Goal: Task Accomplishment & Management: Manage account settings

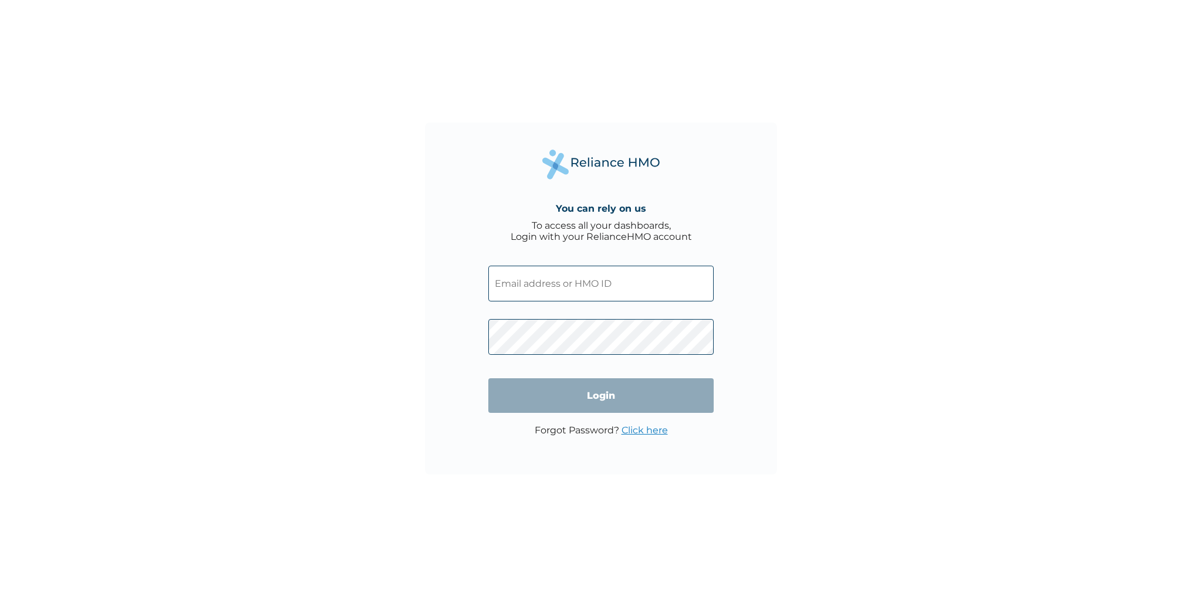
click at [524, 275] on input "text" at bounding box center [600, 284] width 225 height 36
click at [508, 286] on input "text" at bounding box center [600, 284] width 225 height 36
click at [507, 284] on input "text" at bounding box center [600, 284] width 225 height 36
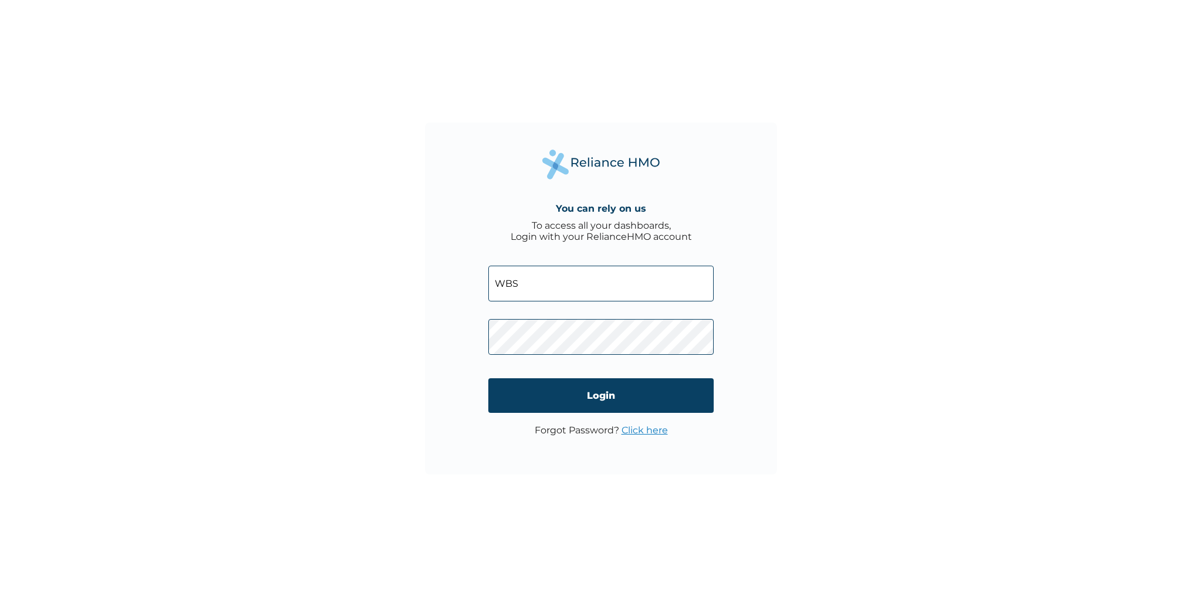
type input "WBS/10037/A"
click at [593, 391] on input "Login" at bounding box center [600, 396] width 225 height 35
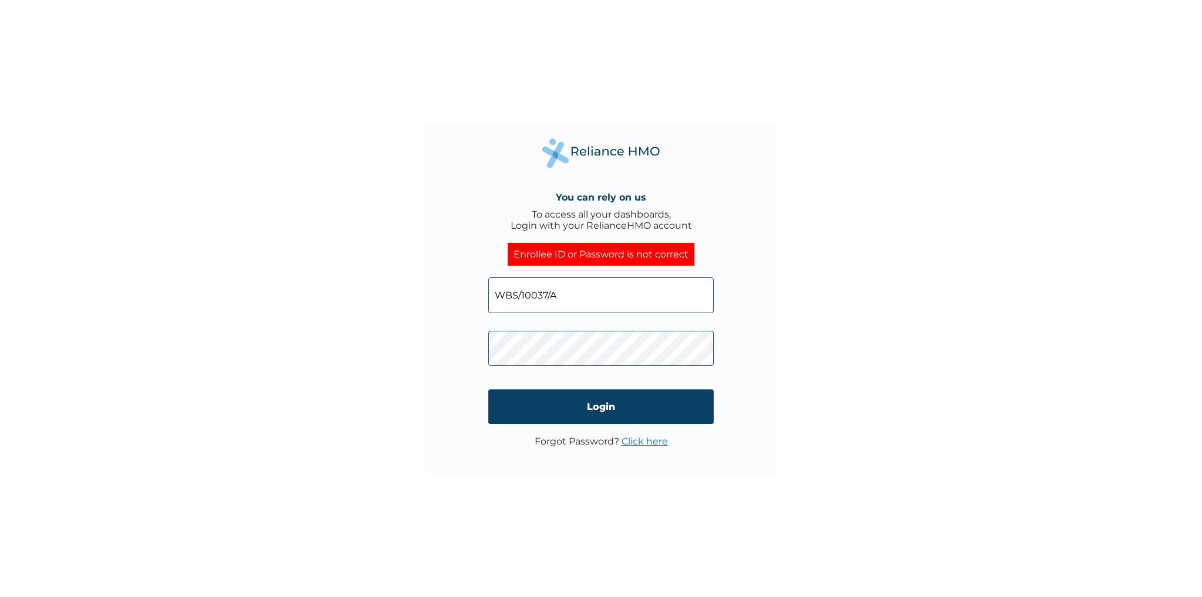
click at [641, 447] on link "Click here" at bounding box center [645, 441] width 46 height 11
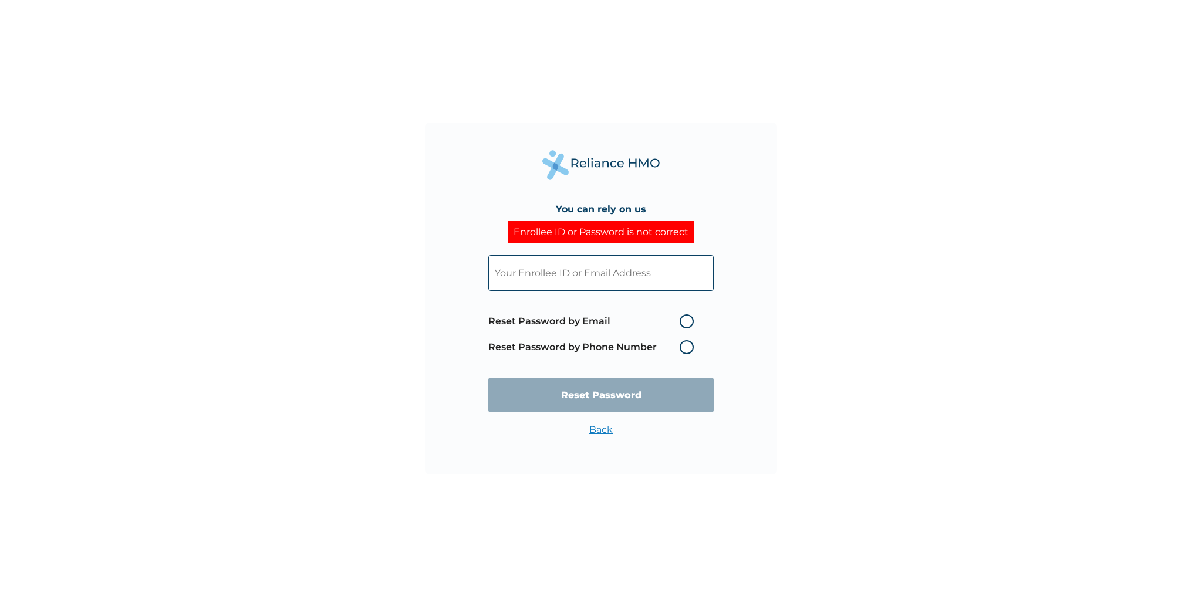
click at [688, 346] on label "Reset Password by Phone Number" at bounding box center [593, 347] width 211 height 14
click at [688, 348] on label "Reset Password by Phone Number" at bounding box center [593, 347] width 211 height 14
click at [691, 347] on label "Reset Password by Phone Number" at bounding box center [593, 347] width 211 height 14
click at [595, 281] on input "text" at bounding box center [600, 273] width 225 height 36
click at [599, 275] on input "text" at bounding box center [600, 273] width 225 height 36
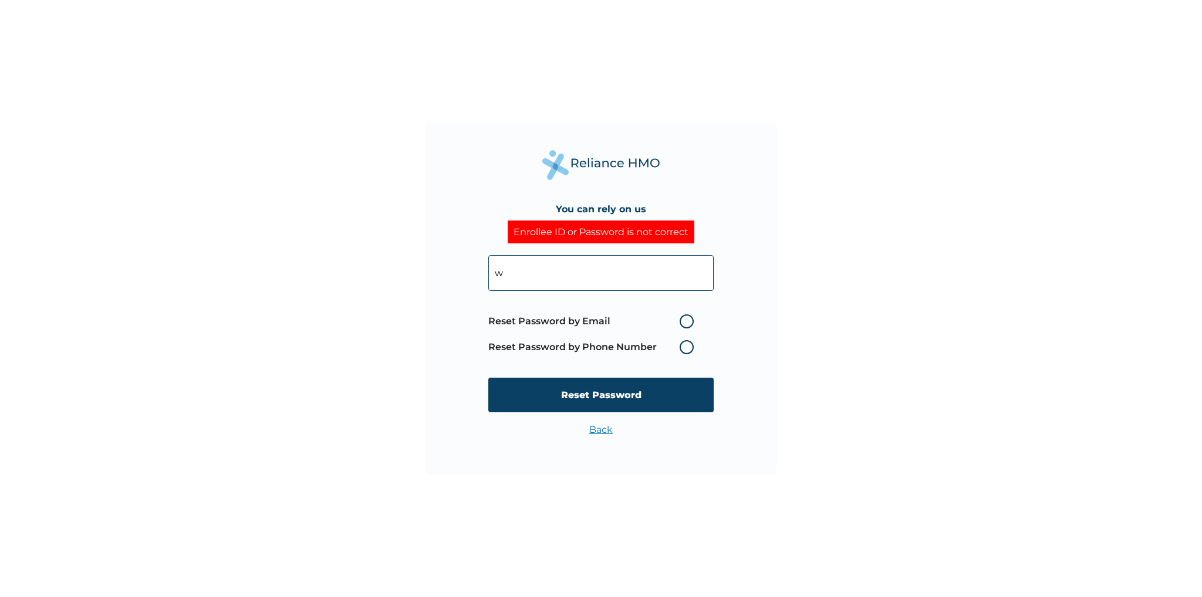
type input "WBS/10037/A"
click at [688, 346] on label "Reset Password by Phone Number" at bounding box center [593, 347] width 211 height 14
click at [683, 350] on label "Reset Password by Phone Number" at bounding box center [593, 347] width 211 height 14
click at [597, 272] on input "WBS/10037/A" at bounding box center [600, 273] width 225 height 36
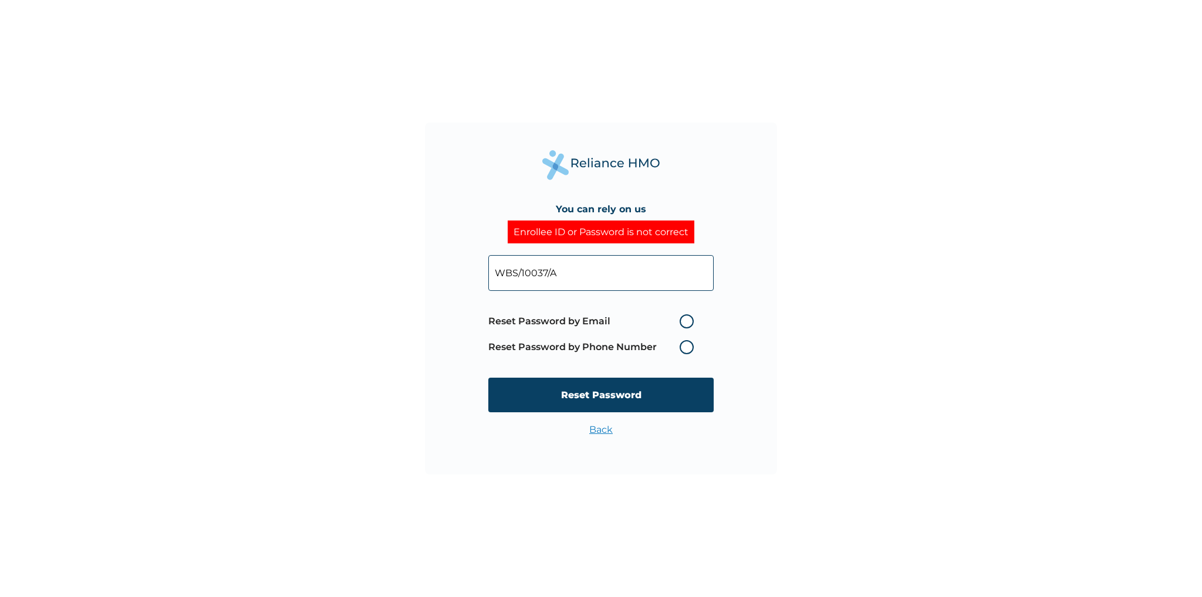
click at [689, 347] on label "Reset Password by Phone Number" at bounding box center [593, 347] width 211 height 14
drag, startPoint x: 687, startPoint y: 347, endPoint x: 697, endPoint y: 322, distance: 26.8
click at [694, 337] on span "Reset Password by Email Reset Password by Phone Number" at bounding box center [593, 335] width 211 height 52
click at [685, 323] on label "Reset Password by Email" at bounding box center [593, 322] width 211 height 14
click at [682, 323] on input "Reset Password by Email" at bounding box center [672, 321] width 19 height 19
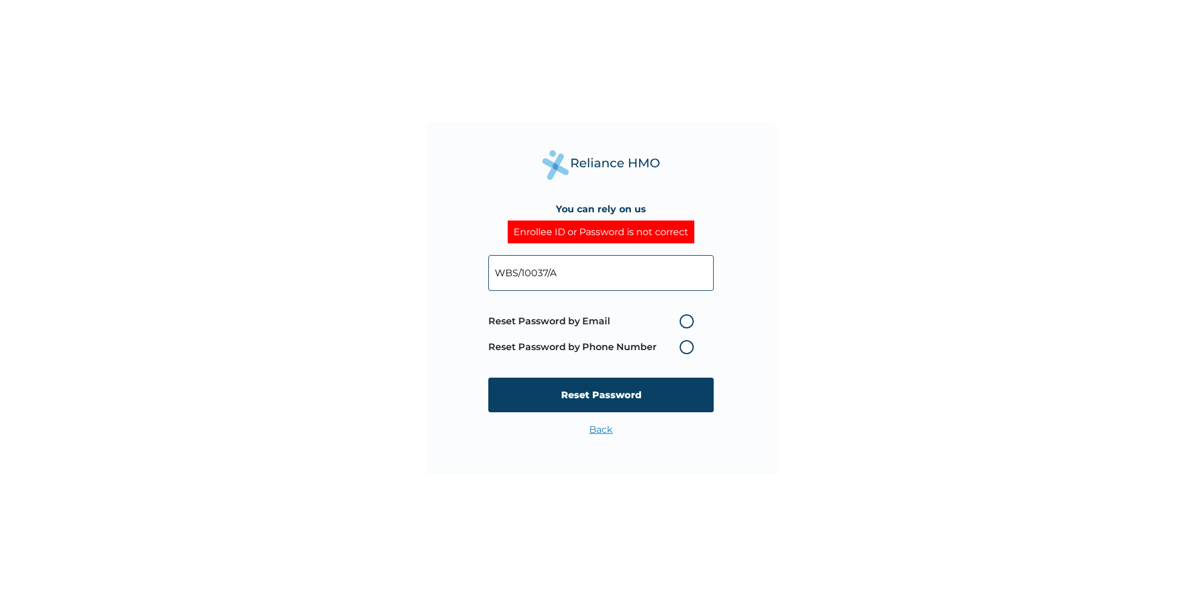
radio input "true"
click at [688, 348] on label "Reset Password by Phone Number" at bounding box center [593, 347] width 211 height 14
click at [688, 320] on label "Reset Password by Email" at bounding box center [593, 322] width 211 height 14
click at [682, 320] on input "Reset Password by Email" at bounding box center [672, 321] width 19 height 19
drag, startPoint x: 688, startPoint y: 343, endPoint x: 686, endPoint y: 350, distance: 6.9
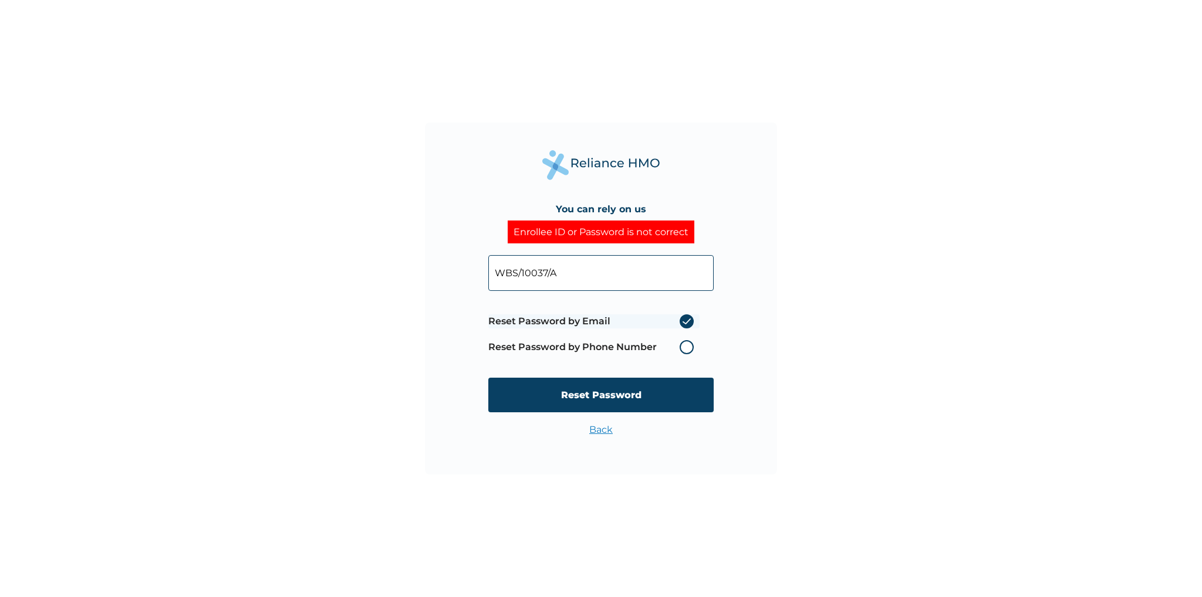
click at [688, 345] on label "Reset Password by Phone Number" at bounding box center [593, 347] width 211 height 14
click at [690, 320] on label "Reset Password by Email" at bounding box center [593, 322] width 211 height 14
click at [682, 320] on input "Reset Password by Email" at bounding box center [672, 321] width 19 height 19
click at [688, 348] on label "Reset Password by Phone Number" at bounding box center [593, 347] width 211 height 14
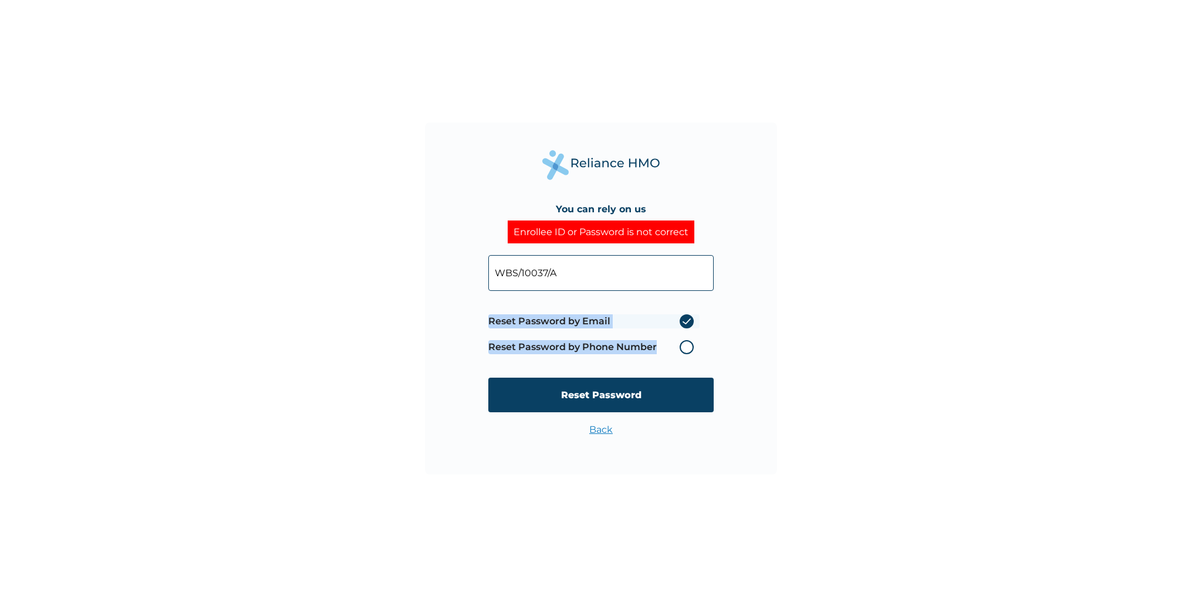
click at [687, 346] on label "Reset Password by Phone Number" at bounding box center [593, 347] width 211 height 14
drag, startPoint x: 687, startPoint y: 346, endPoint x: 632, endPoint y: 400, distance: 77.2
click at [686, 346] on label "Reset Password by Phone Number" at bounding box center [593, 347] width 211 height 14
click at [602, 432] on link "Back" at bounding box center [600, 429] width 23 height 11
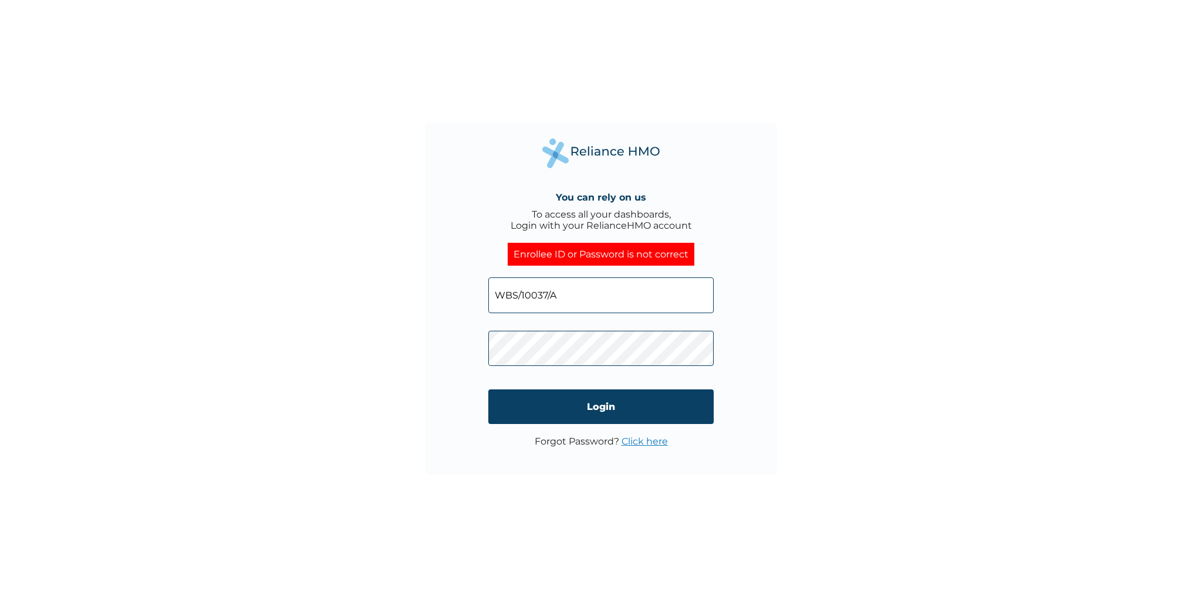
click at [437, 356] on div "You can rely on us To access all your dashboards, Login with your RelianceHMO a…" at bounding box center [601, 299] width 352 height 352
click at [604, 396] on input "Login" at bounding box center [600, 407] width 225 height 35
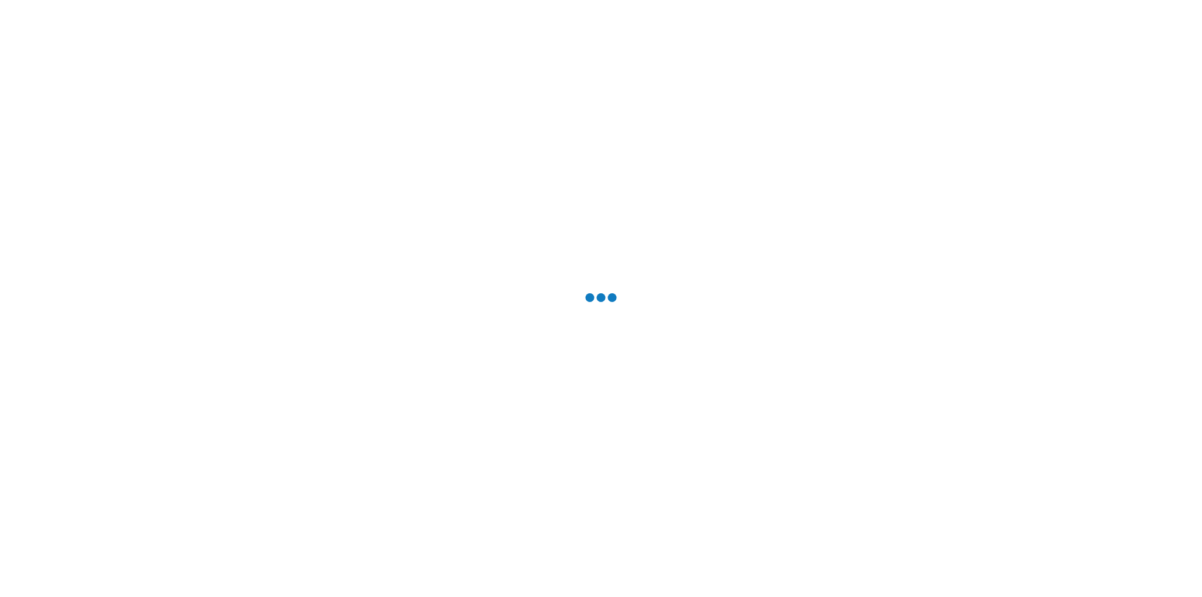
click at [603, 416] on div at bounding box center [601, 298] width 1202 height 597
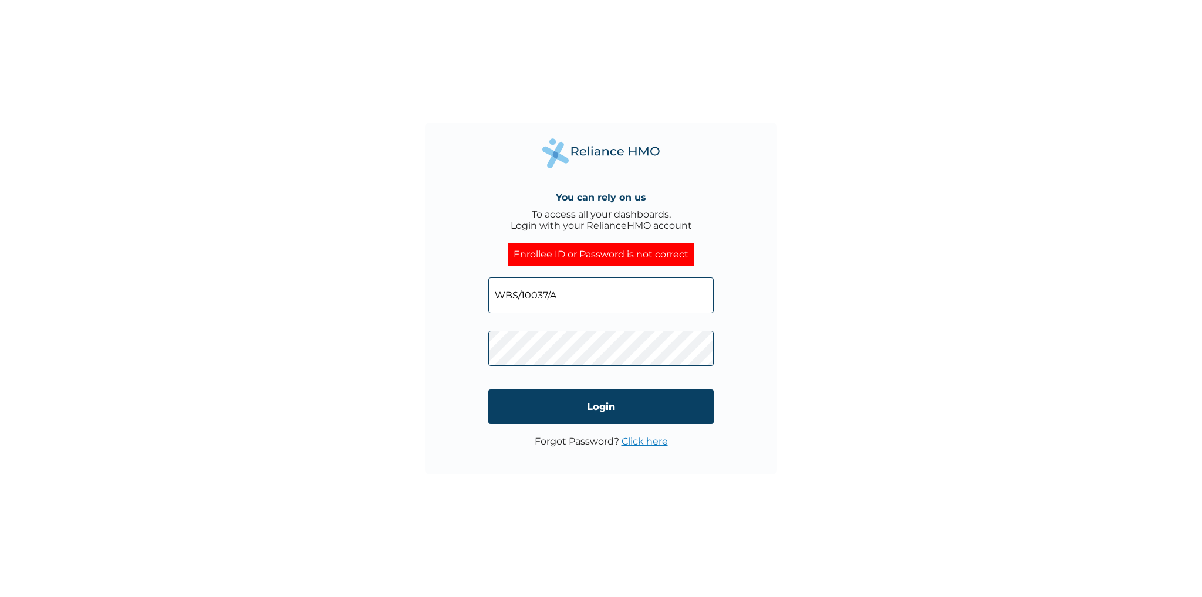
click at [634, 447] on link "Click here" at bounding box center [645, 441] width 46 height 11
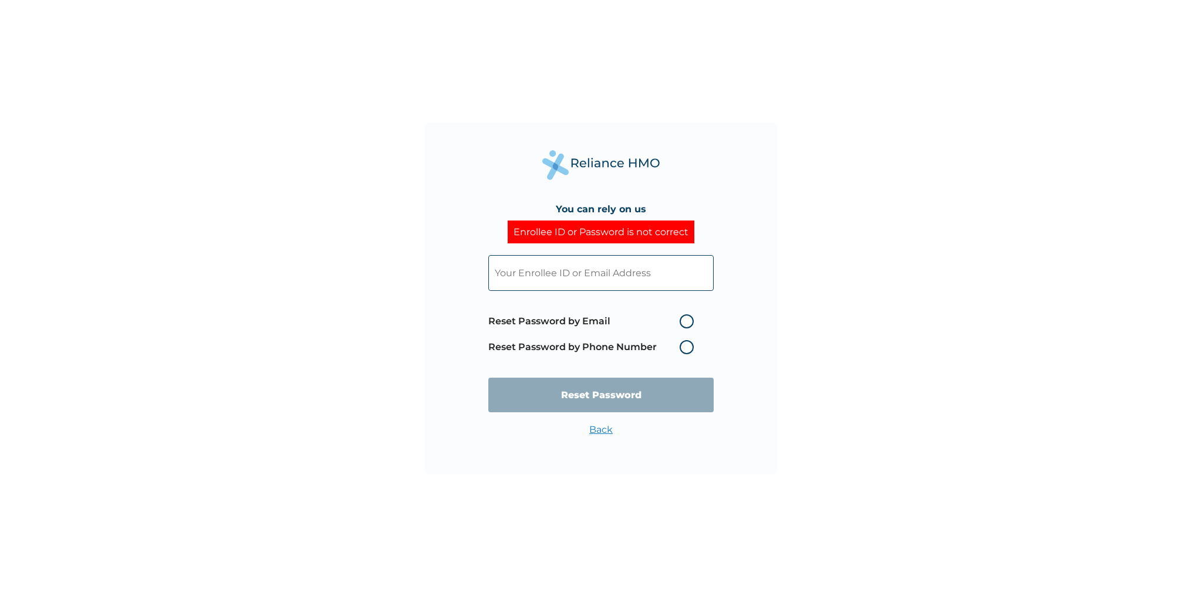
click at [687, 323] on label "Reset Password by Email" at bounding box center [593, 322] width 211 height 14
click at [682, 323] on input "Reset Password by Email" at bounding box center [672, 321] width 19 height 19
radio input "true"
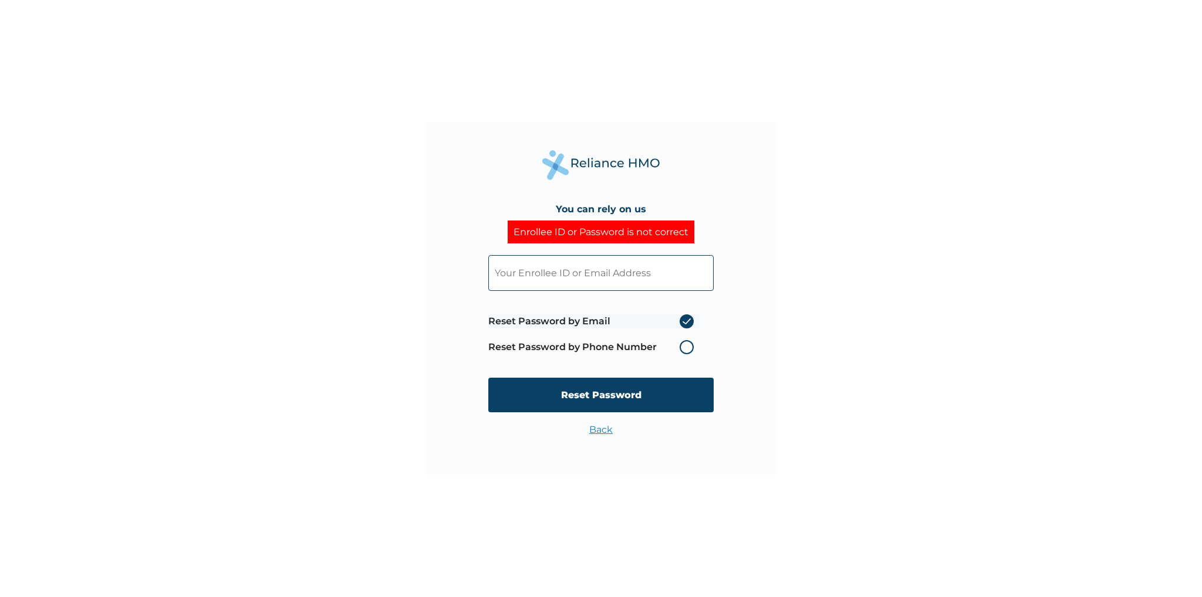
click at [562, 274] on input "text" at bounding box center [600, 273] width 225 height 36
type input "[EMAIL_ADDRESS][DOMAIN_NAME]"
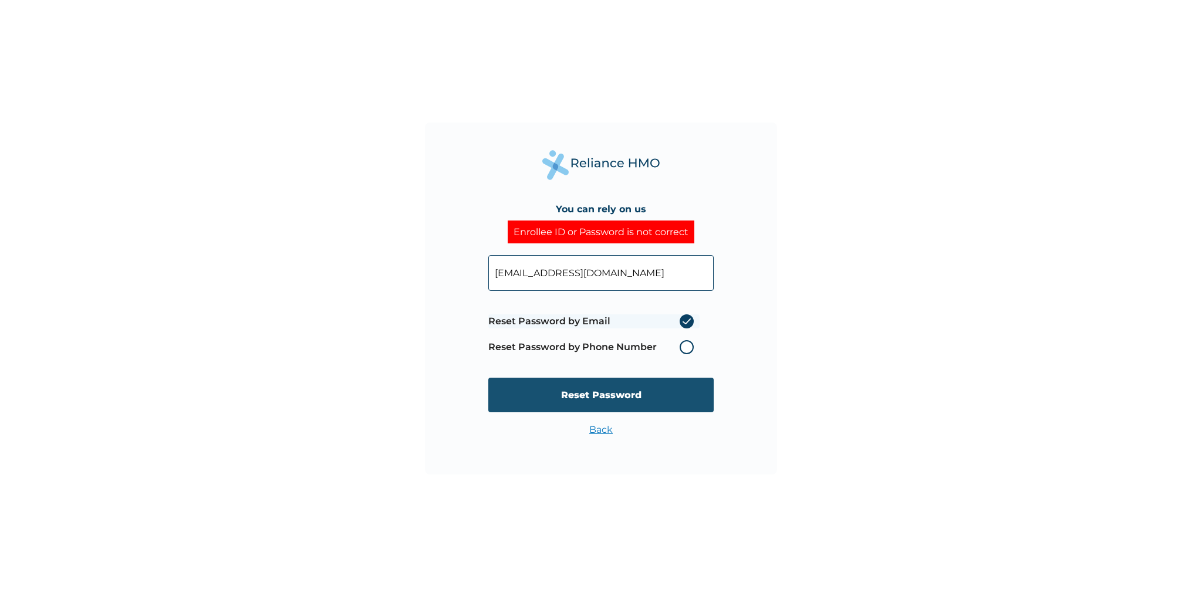
click at [602, 400] on input "Reset Password" at bounding box center [600, 395] width 225 height 35
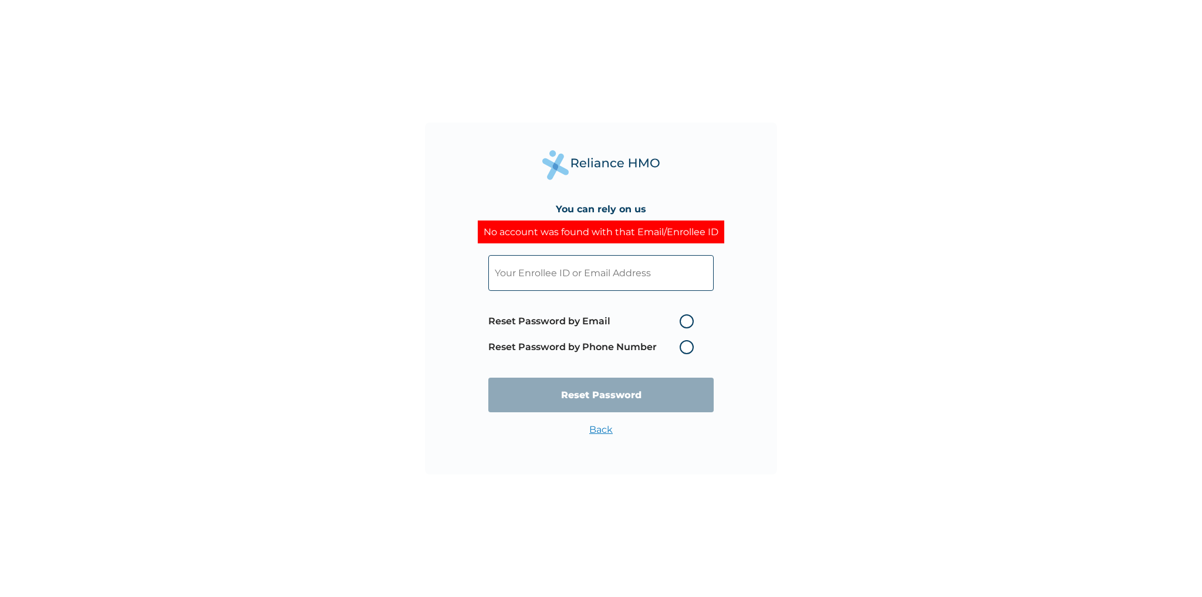
click at [570, 282] on input "text" at bounding box center [600, 273] width 225 height 36
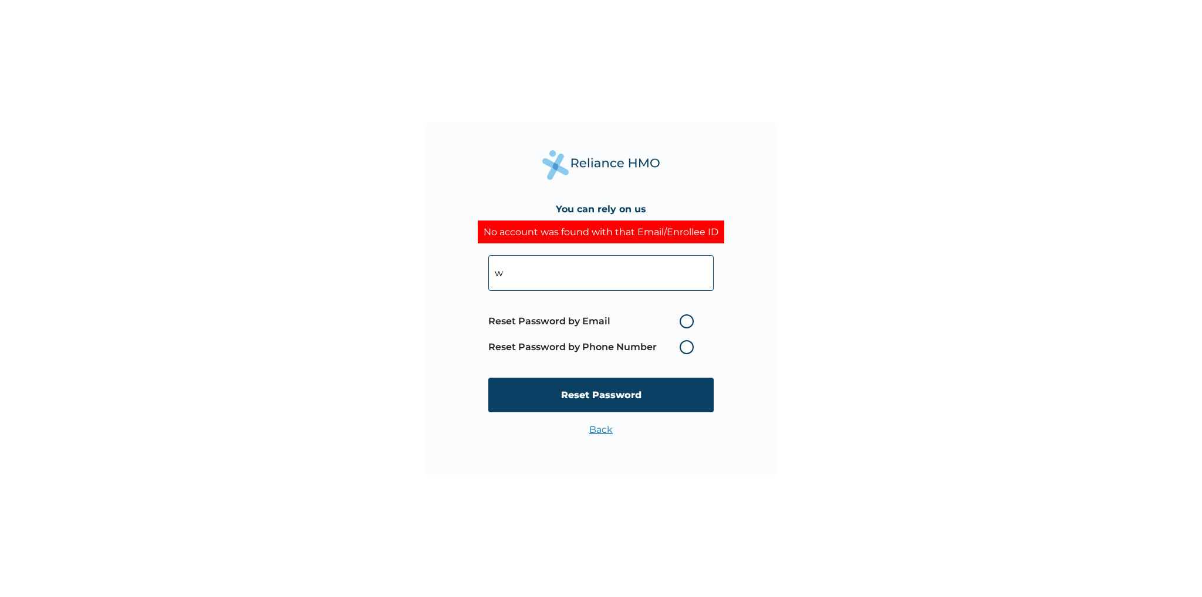
type input "WBS/10037/A"
click at [688, 323] on label "Reset Password by Email" at bounding box center [593, 322] width 211 height 14
click at [682, 323] on input "Reset Password by Email" at bounding box center [672, 321] width 19 height 19
radio input "true"
click at [610, 397] on input "Reset Password" at bounding box center [600, 395] width 225 height 35
